Goal: Complete application form

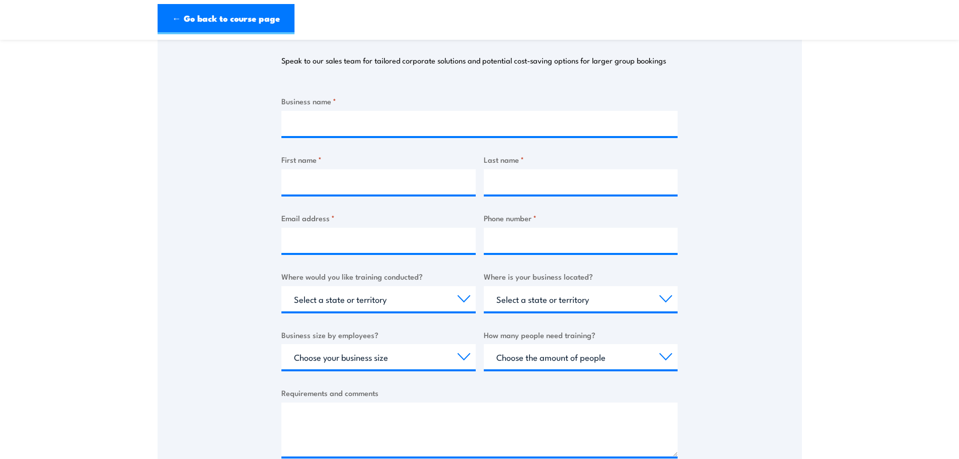
scroll to position [50, 0]
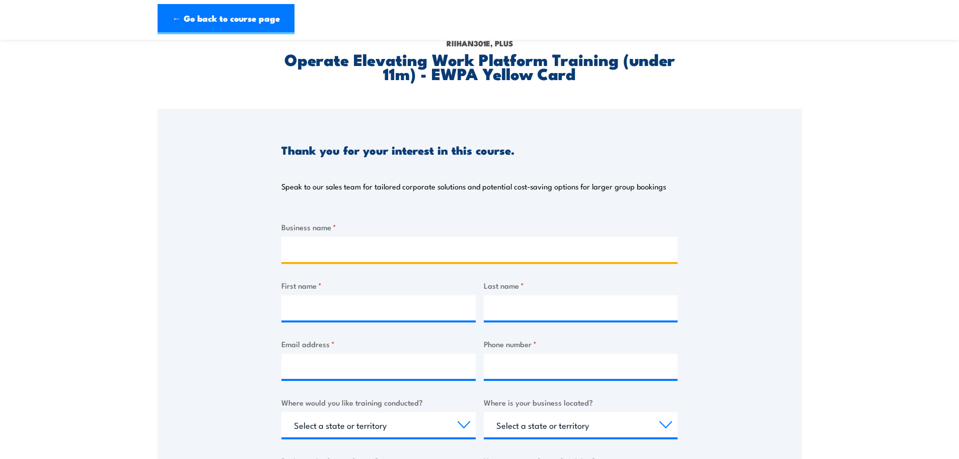
click at [353, 251] on input "Business name *" at bounding box center [479, 249] width 396 height 25
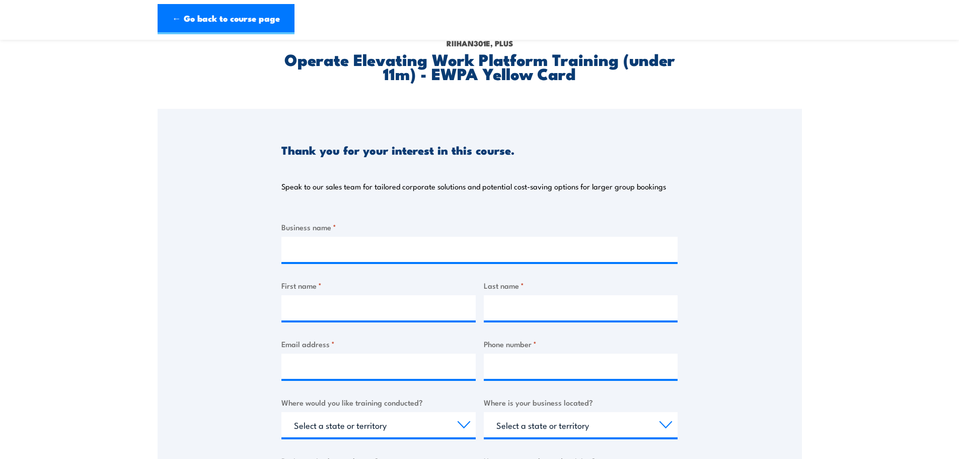
click at [767, 302] on div "Thank you for your interest in this course. Speak to our sales team for tailore…" at bounding box center [480, 360] width 644 height 503
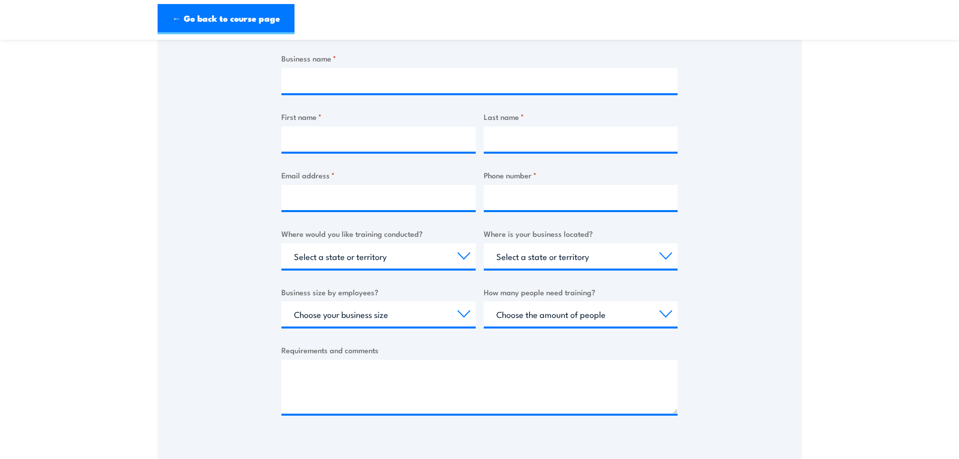
scroll to position [252, 0]
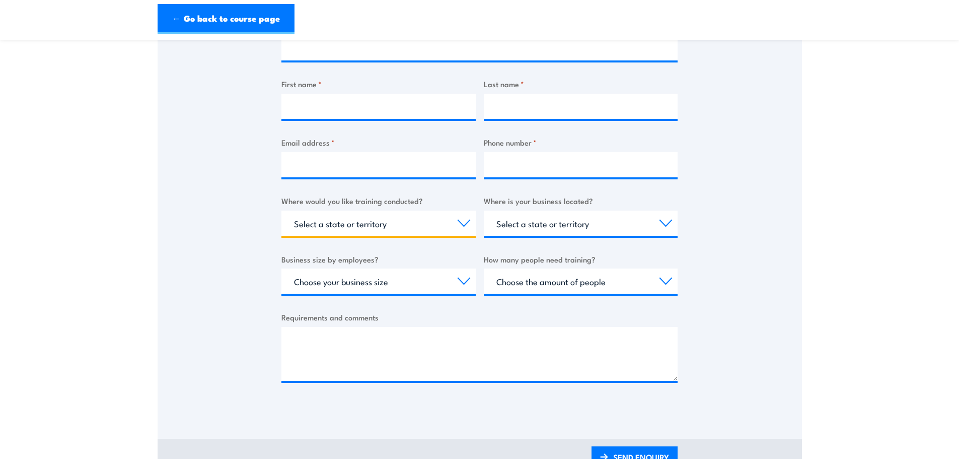
click at [390, 223] on select "Select a state or territory Nationally - multiple locations [GEOGRAPHIC_DATA] […" at bounding box center [378, 222] width 194 height 25
select select "[GEOGRAPHIC_DATA]"
click at [281, 210] on select "Select a state or territory Nationally - multiple locations [GEOGRAPHIC_DATA] […" at bounding box center [378, 222] width 194 height 25
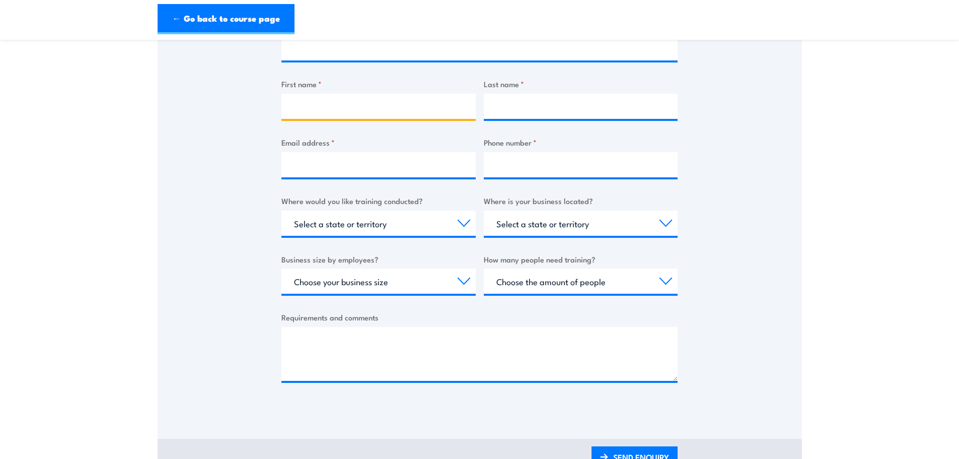
click at [345, 114] on input "First name *" at bounding box center [378, 106] width 194 height 25
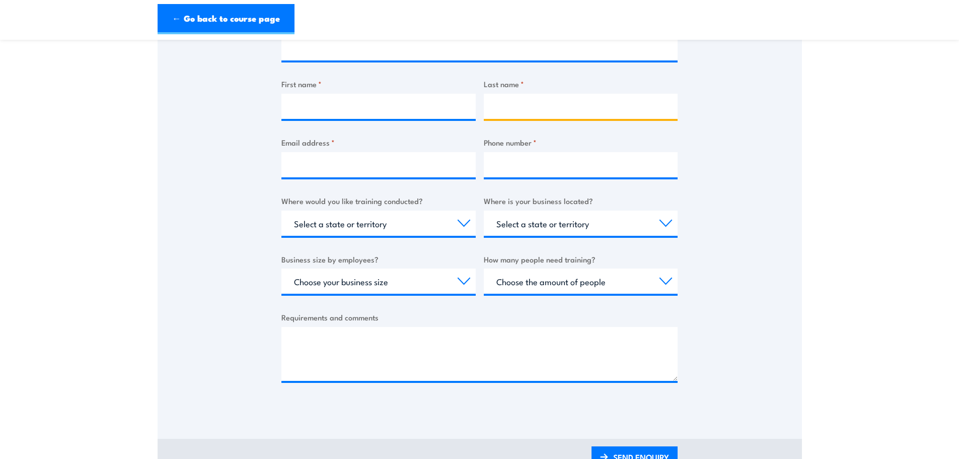
click at [597, 112] on input "Last name *" at bounding box center [581, 106] width 194 height 25
click at [796, 205] on div "Thank you for your interest in this course. Speak to our sales team for tailore…" at bounding box center [480, 158] width 644 height 503
click at [576, 284] on select "Choose the amount of people 1 to 4 5 to 19 20+" at bounding box center [581, 280] width 194 height 25
click at [360, 283] on select "Choose your business size 1 to 19 20 to 199 200+" at bounding box center [378, 280] width 194 height 25
click at [228, 277] on div "Thank you for your interest in this course. Speak to our sales team for tailore…" at bounding box center [480, 158] width 644 height 503
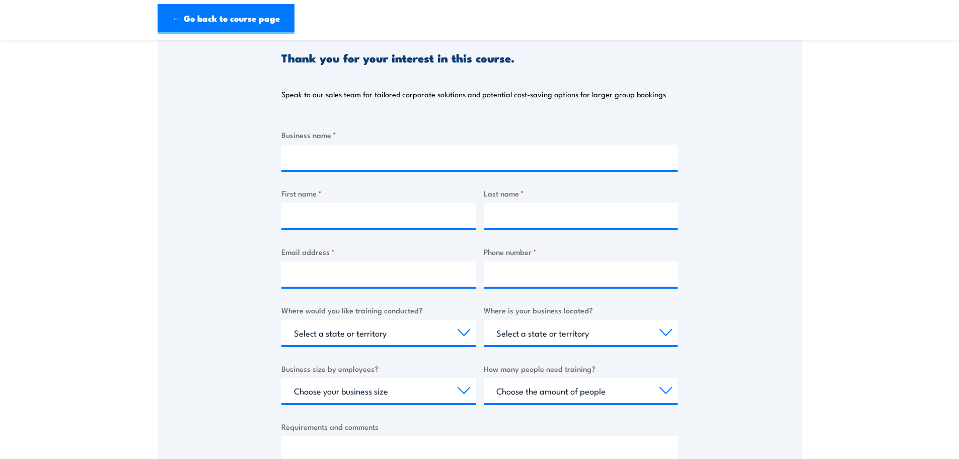
scroll to position [0, 0]
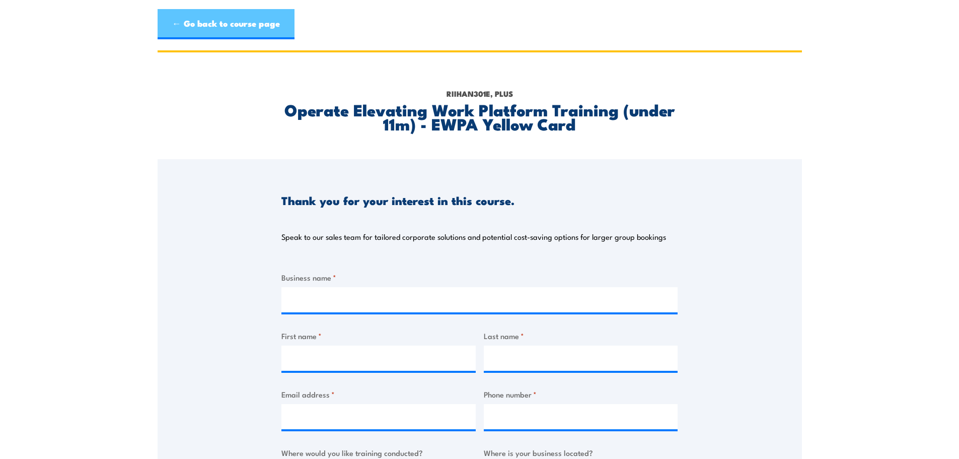
click at [178, 22] on link "← Go back to course page" at bounding box center [226, 24] width 137 height 30
